Goal: Task Accomplishment & Management: Complete application form

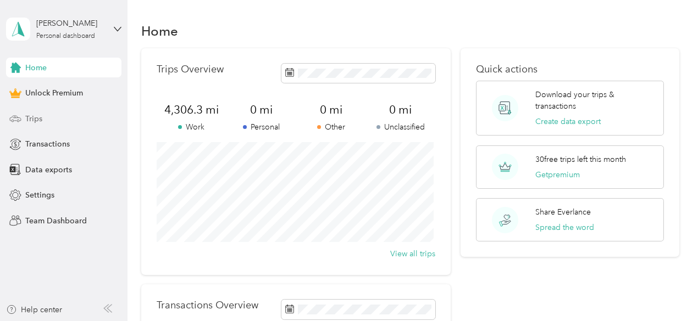
click at [38, 120] on span "Trips" at bounding box center [33, 119] width 17 height 12
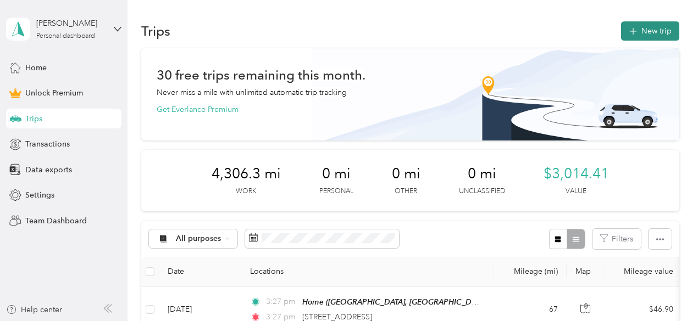
click at [643, 29] on button "New trip" at bounding box center [650, 30] width 58 height 19
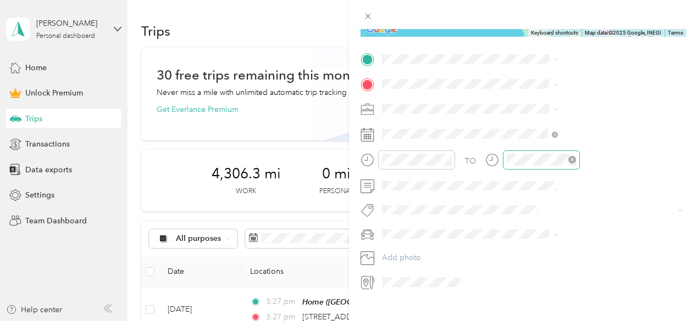
scroll to position [220, 0]
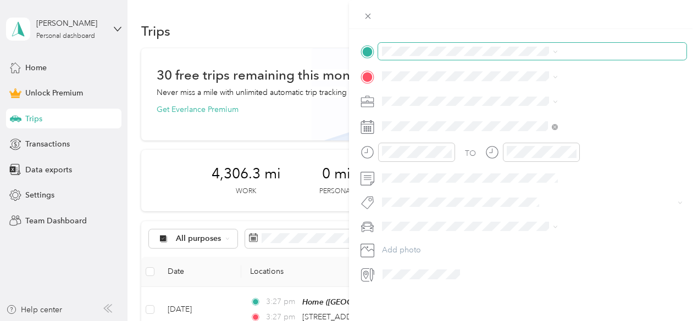
click at [535, 56] on span at bounding box center [532, 52] width 308 height 18
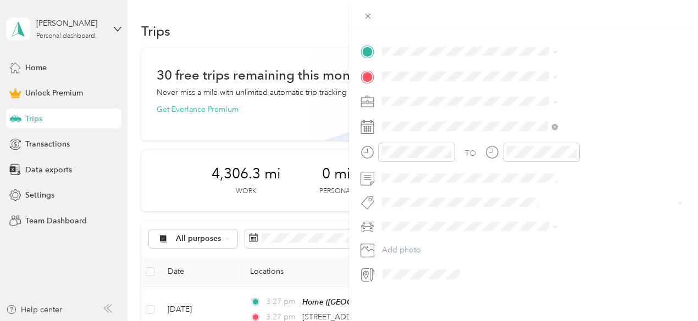
click at [558, 108] on span "[GEOGRAPHIC_DATA], [US_STATE], [GEOGRAPHIC_DATA]" at bounding box center [582, 111] width 126 height 21
click at [545, 115] on span "[STREET_ADDRESS][US_STATE]" at bounding box center [574, 111] width 110 height 10
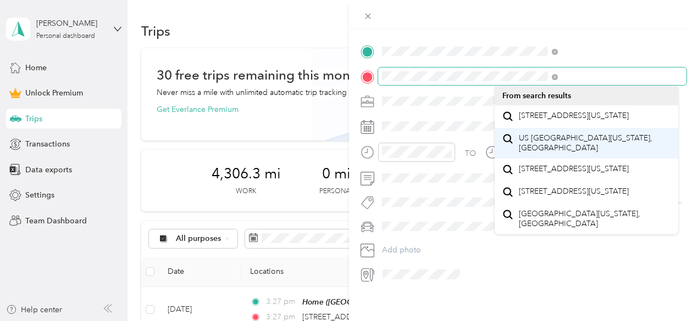
scroll to position [0, 0]
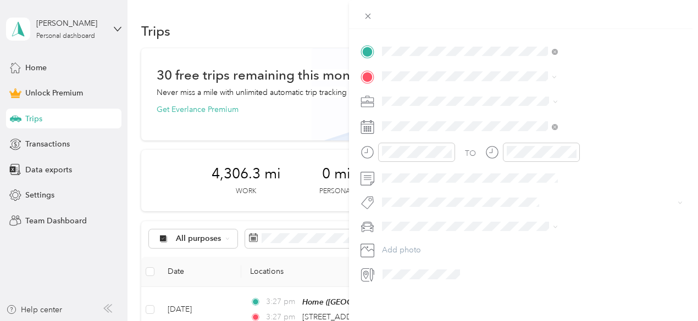
click at [562, 121] on span "[STREET_ADDRESS][US_STATE]" at bounding box center [574, 116] width 110 height 10
click at [506, 121] on li "Work" at bounding box center [587, 120] width 184 height 19
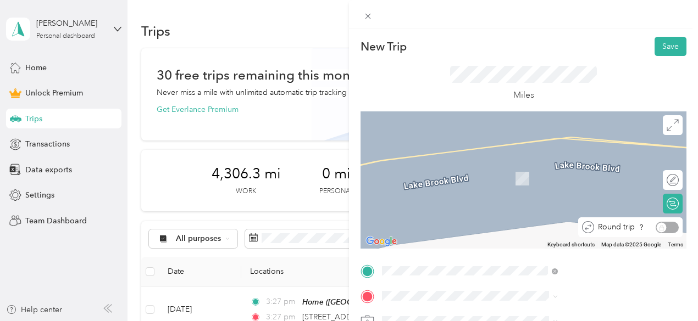
click at [664, 227] on div "Round trip" at bounding box center [636, 228] width 85 height 12
click at [661, 225] on div "Round trip" at bounding box center [636, 228] width 85 height 12
click at [654, 226] on div "Round trip" at bounding box center [636, 228] width 85 height 12
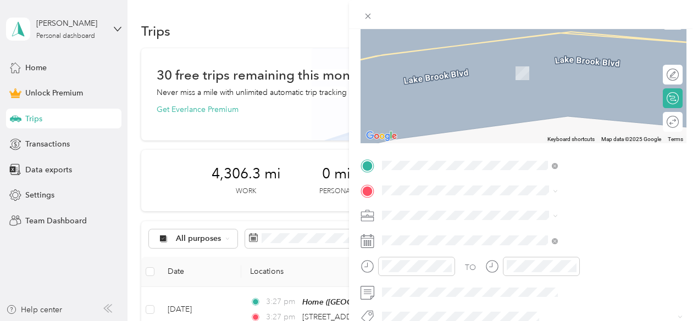
scroll to position [110, 0]
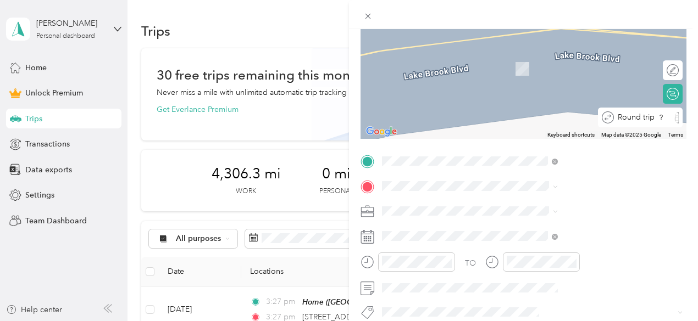
click at [663, 115] on div "Round trip" at bounding box center [646, 118] width 65 height 12
click at [663, 115] on div "Round trip" at bounding box center [636, 118] width 85 height 12
click at [667, 115] on div "Round trip" at bounding box center [636, 118] width 85 height 12
drag, startPoint x: 652, startPoint y: 119, endPoint x: 663, endPoint y: 119, distance: 11.0
click at [663, 119] on div "Round trip" at bounding box center [636, 118] width 85 height 12
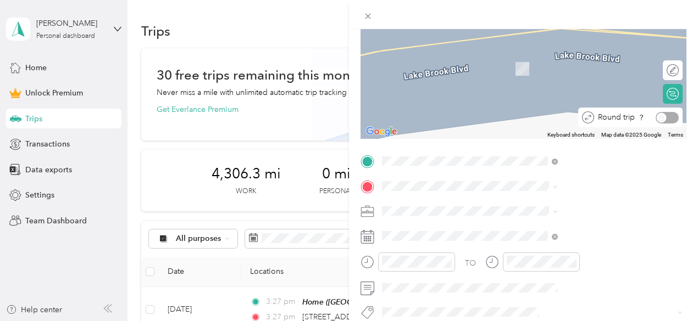
click at [582, 115] on icon at bounding box center [588, 118] width 12 height 12
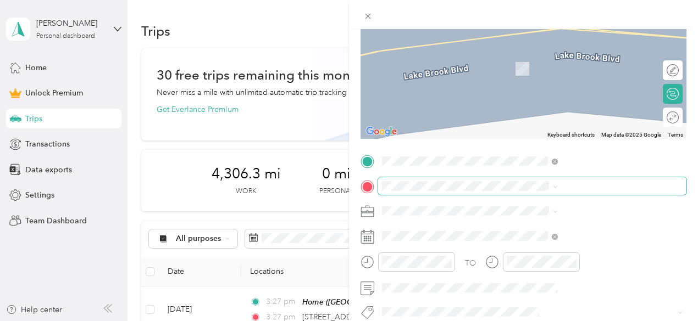
click at [617, 180] on span at bounding box center [532, 186] width 308 height 18
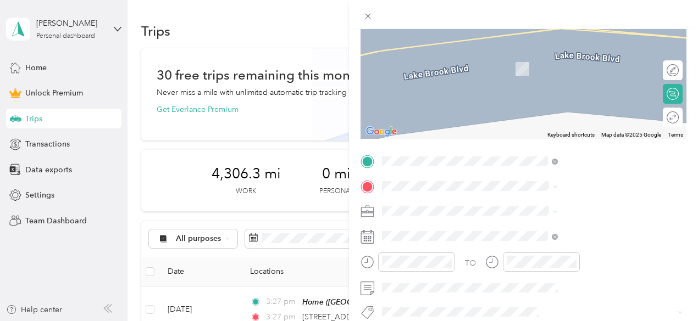
click at [591, 52] on span "[STREET_ADDRESS][US_STATE]" at bounding box center [574, 47] width 110 height 10
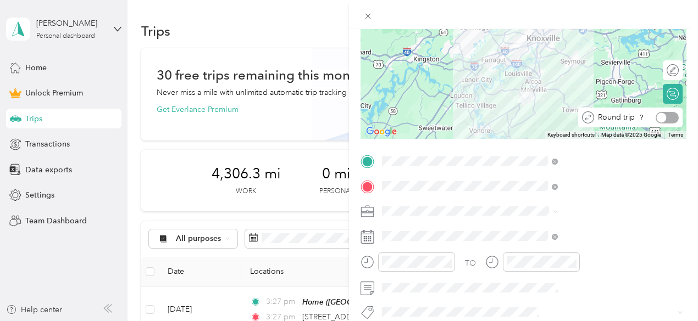
click at [665, 116] on div at bounding box center [667, 118] width 23 height 12
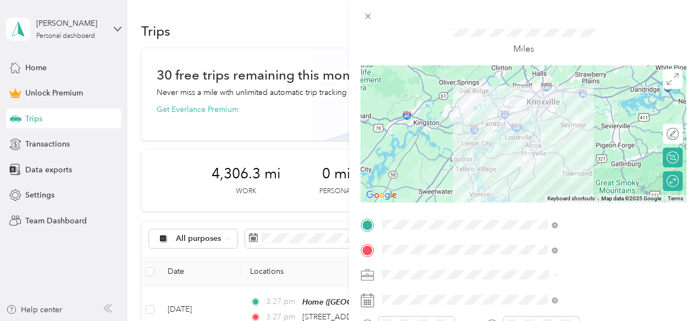
scroll to position [0, 0]
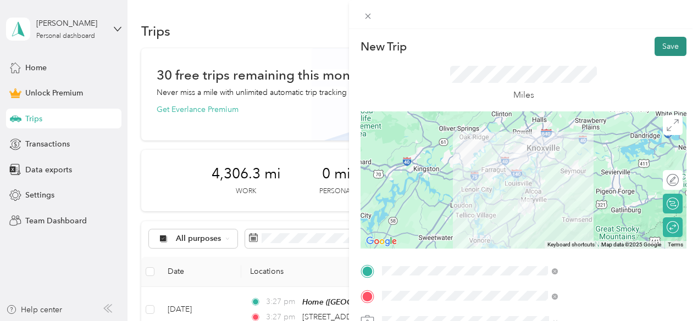
click at [663, 43] on button "Save" at bounding box center [670, 46] width 32 height 19
